Goal: Information Seeking & Learning: Learn about a topic

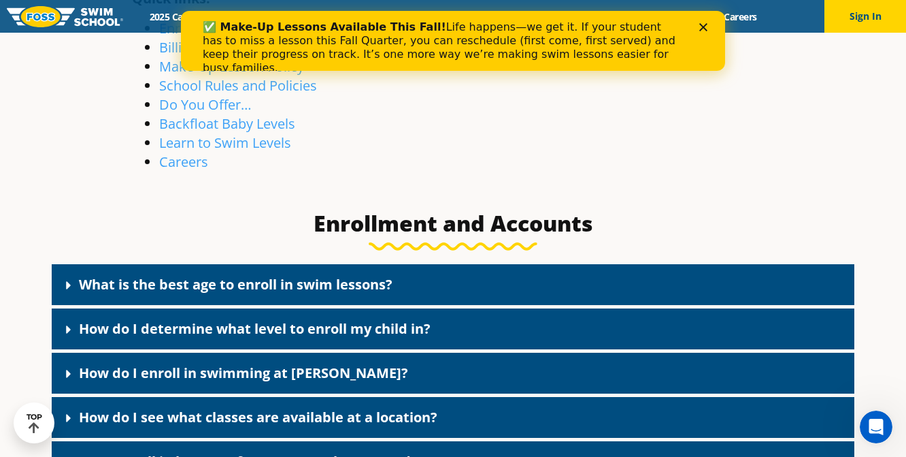
scroll to position [355, 0]
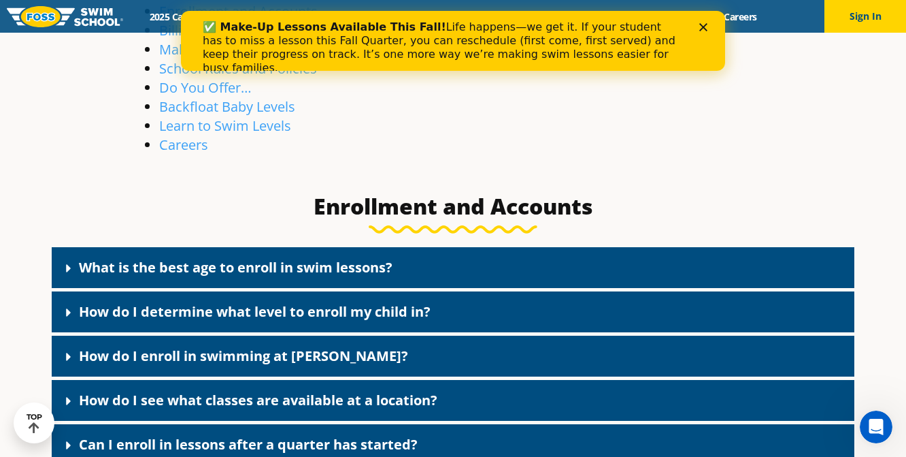
click at [282, 312] on link "How do I determine what level to enroll my child in?" at bounding box center [255, 311] width 352 height 18
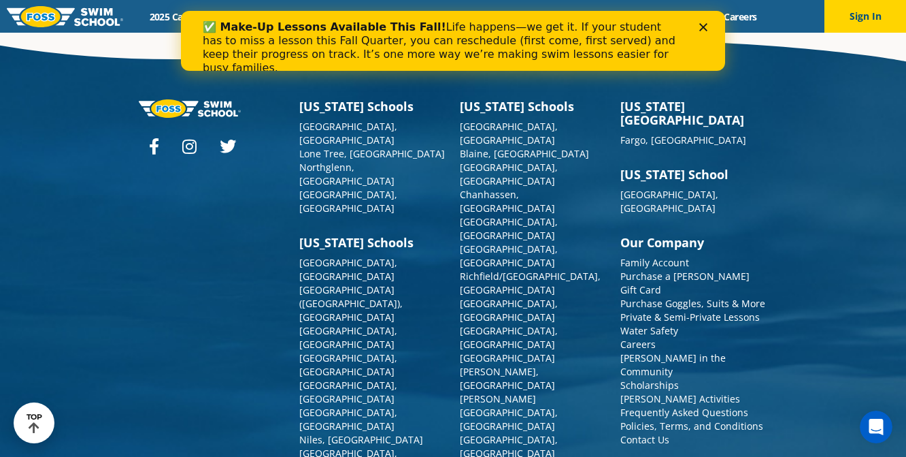
scroll to position [4710, 0]
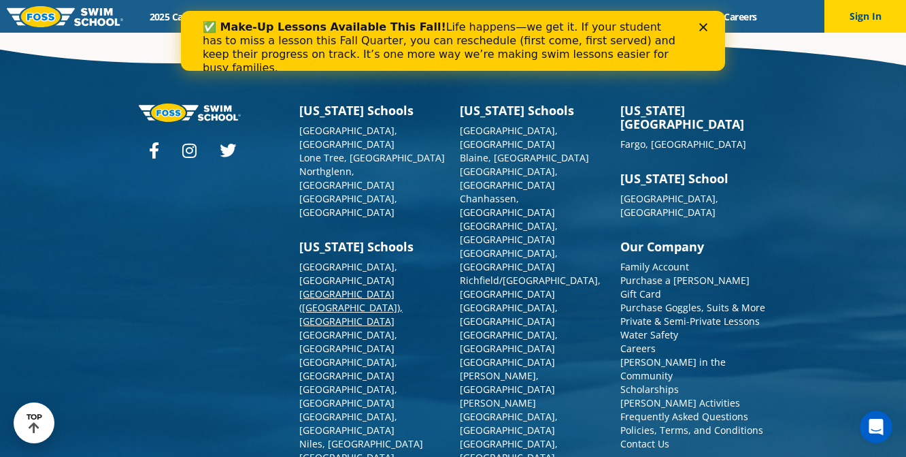
click at [357, 287] on link "[GEOGRAPHIC_DATA] ([GEOGRAPHIC_DATA]), [GEOGRAPHIC_DATA]" at bounding box center [350, 307] width 103 height 40
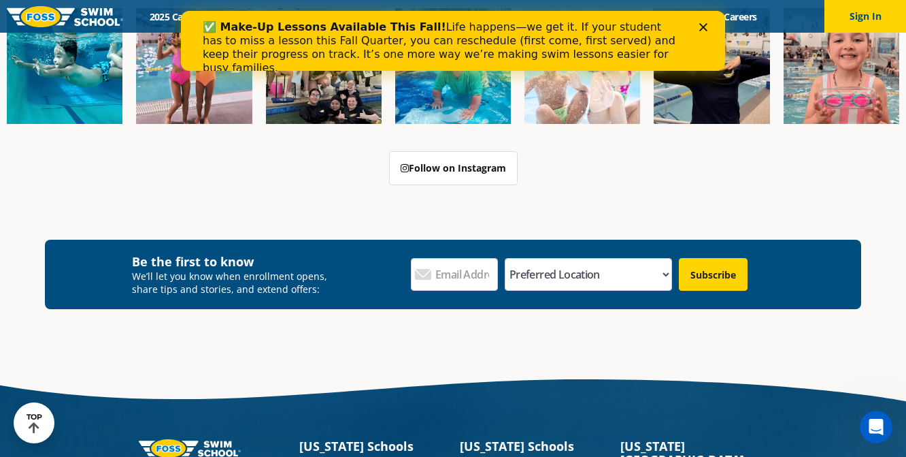
scroll to position [4636, 0]
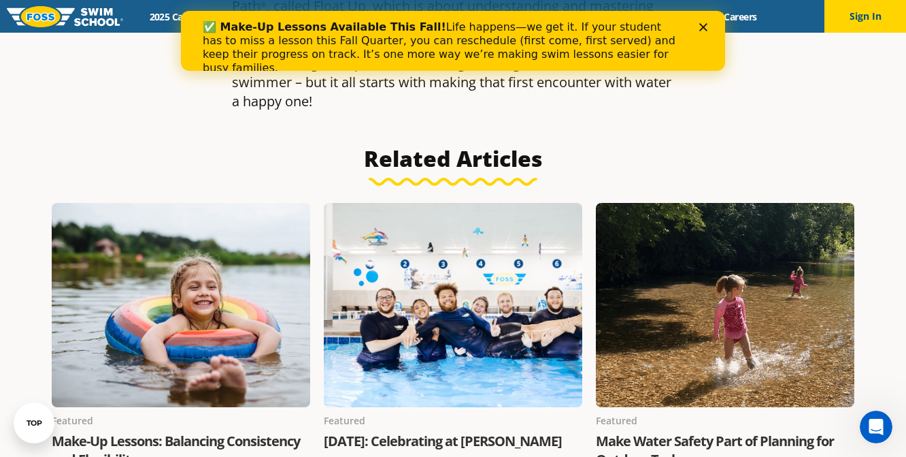
scroll to position [2316, 0]
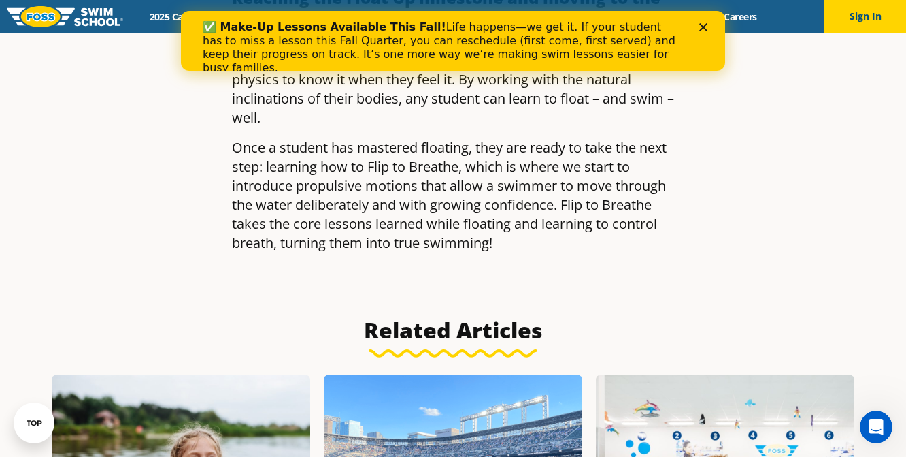
scroll to position [2090, 0]
